Goal: Information Seeking & Learning: Learn about a topic

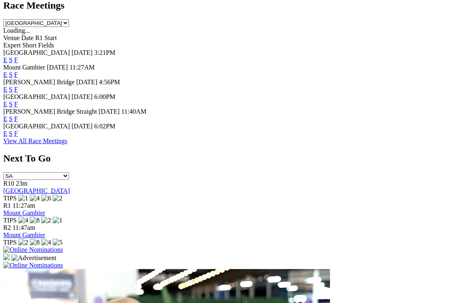
scroll to position [386, 0]
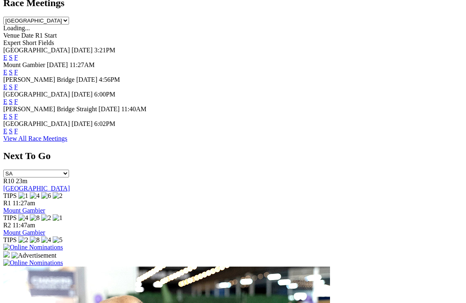
click at [67, 135] on link "View All Race Meetings" at bounding box center [35, 138] width 64 height 7
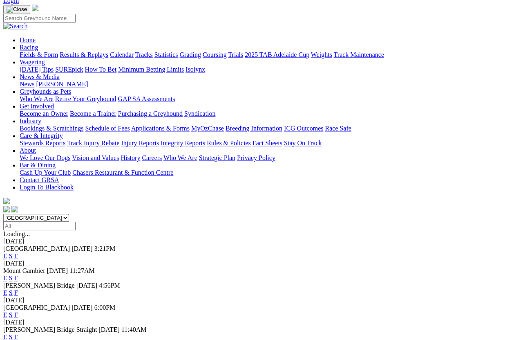
scroll to position [52, 0]
click at [76, 222] on input "Select date" at bounding box center [39, 226] width 72 height 9
type input "Yesterday, 21 Aug 2025"
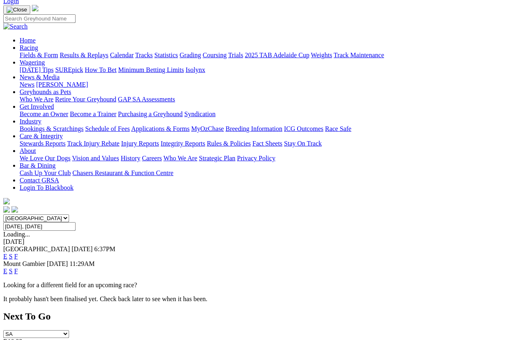
click at [18, 252] on link "F" at bounding box center [16, 255] width 4 height 7
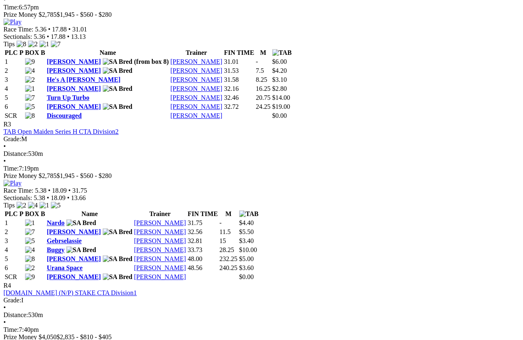
scroll to position [625, 42]
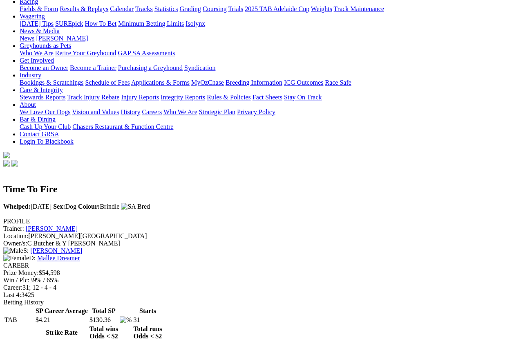
scroll to position [98, 0]
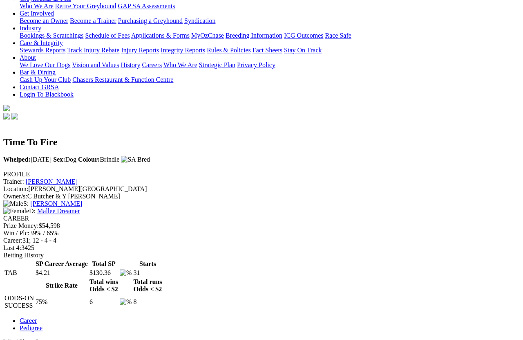
scroll to position [139, 0]
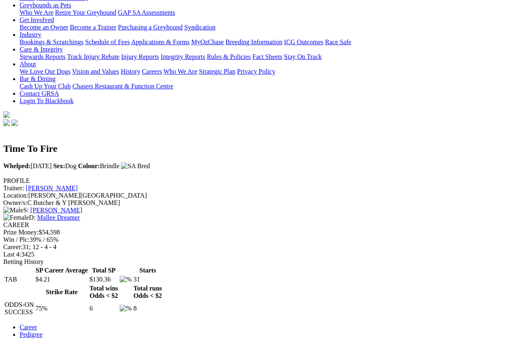
click at [37, 323] on link "Career" at bounding box center [29, 326] width 18 height 7
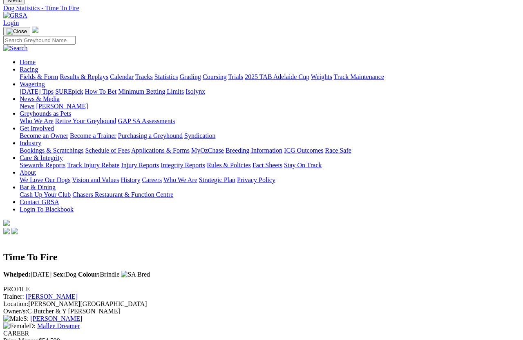
scroll to position [0, 0]
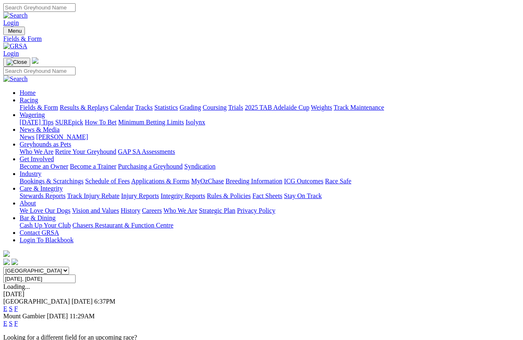
scroll to position [6, 0]
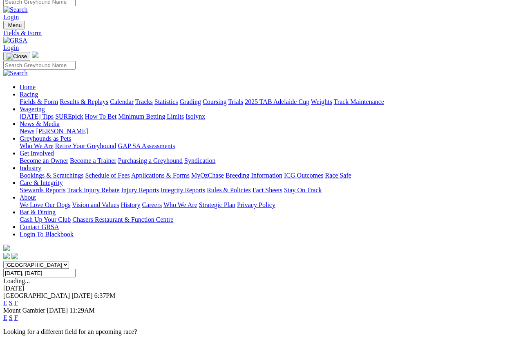
click at [76, 268] on input "[DATE], [DATE]" at bounding box center [39, 272] width 72 height 9
